Goal: Task Accomplishment & Management: Use online tool/utility

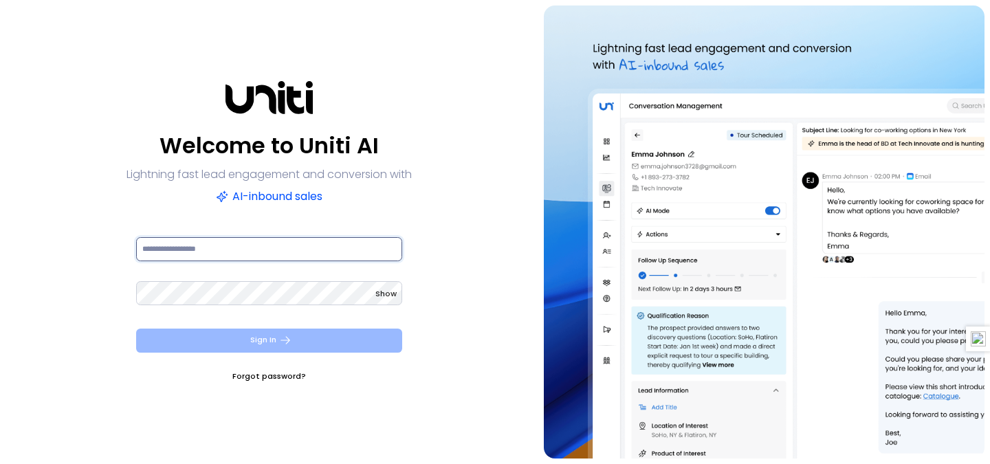
type input "**********"
click at [289, 340] on icon "submit" at bounding box center [286, 340] width 10 height 8
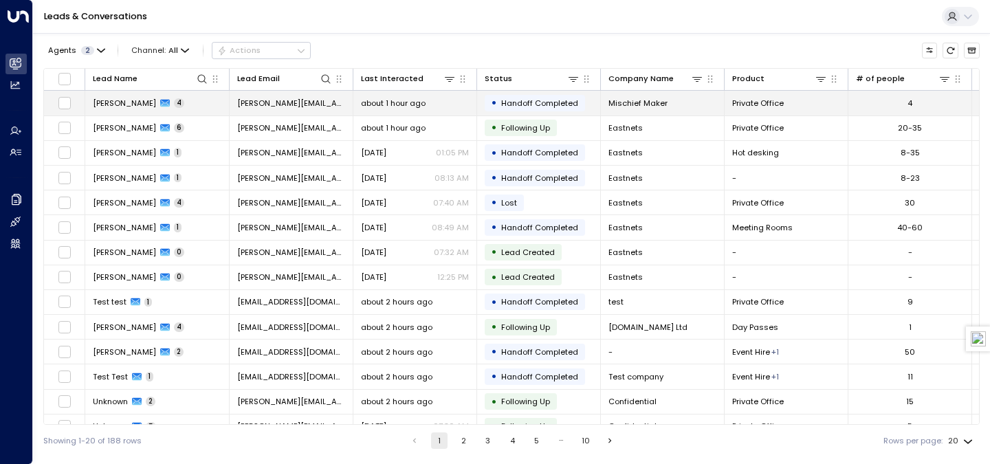
click at [262, 98] on span "[PERSON_NAME][EMAIL_ADDRESS][DOMAIN_NAME]" at bounding box center [291, 103] width 108 height 11
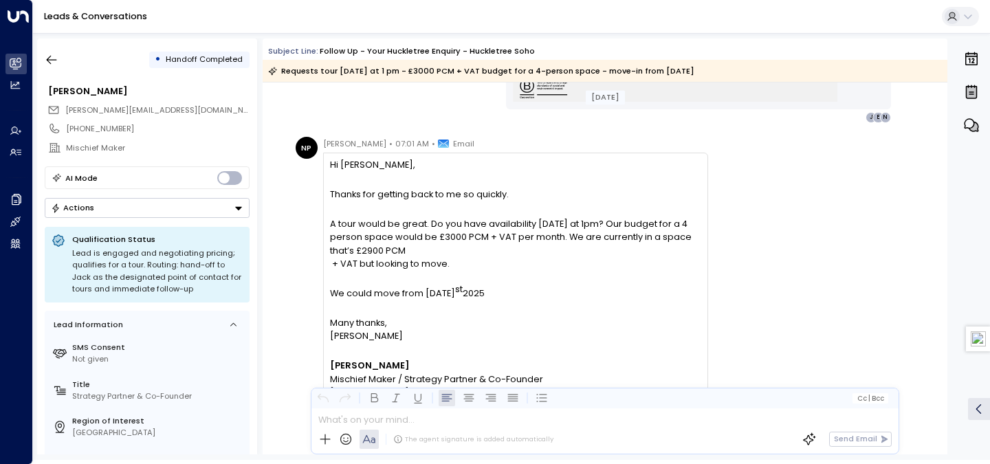
scroll to position [1236, 0]
